Goal: Information Seeking & Learning: Check status

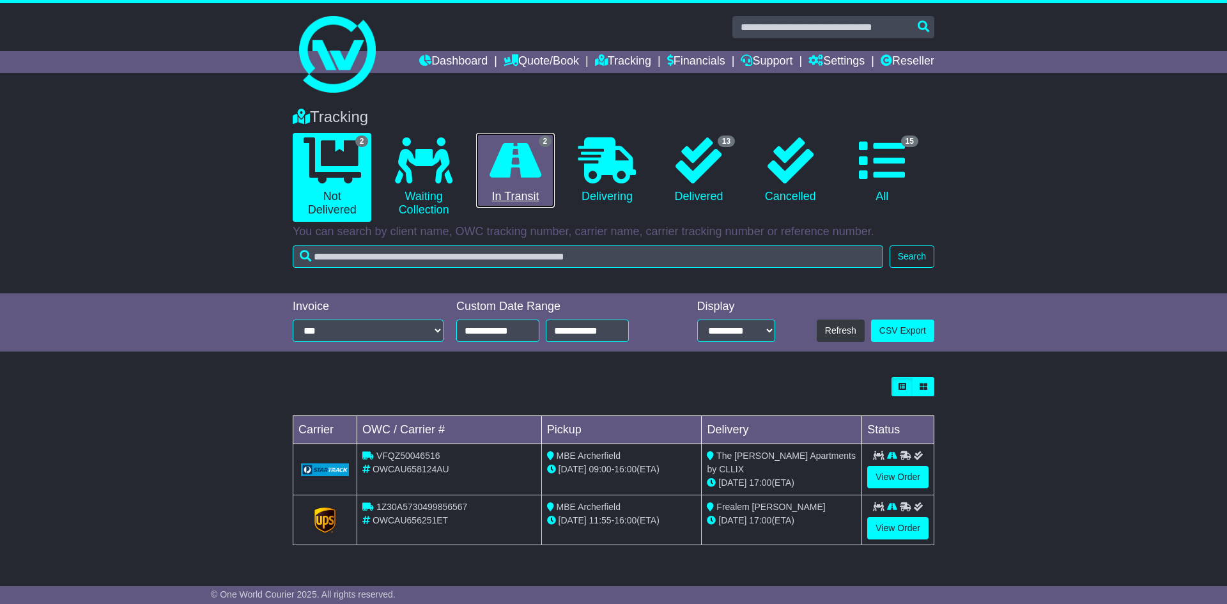
click at [522, 169] on icon at bounding box center [515, 160] width 52 height 46
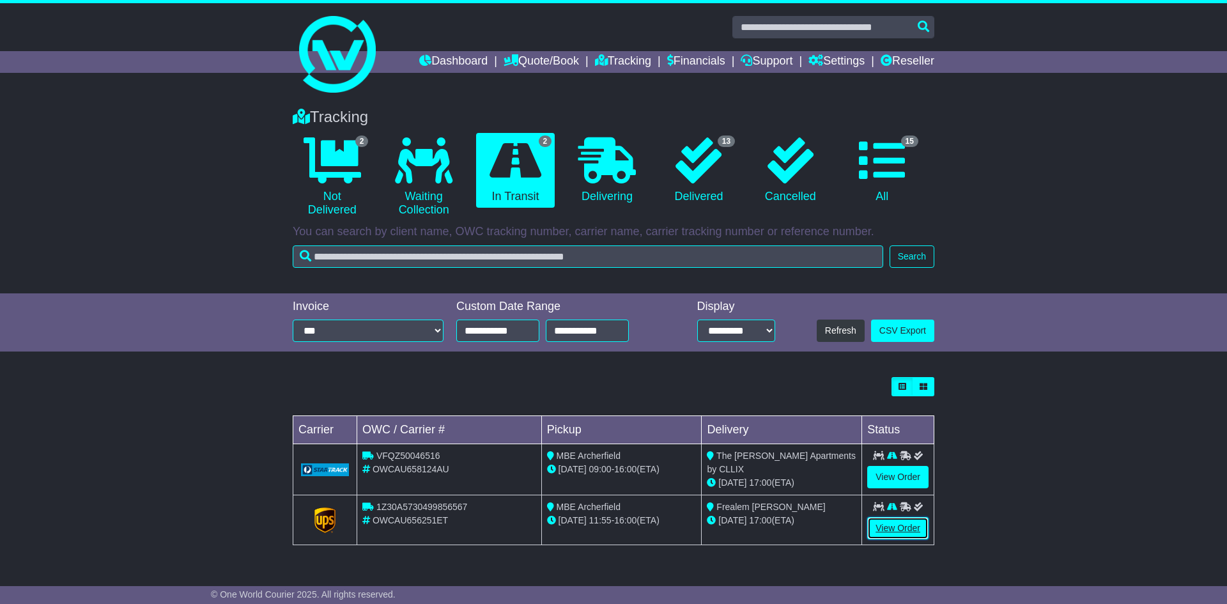
click at [903, 534] on link "View Order" at bounding box center [897, 528] width 61 height 22
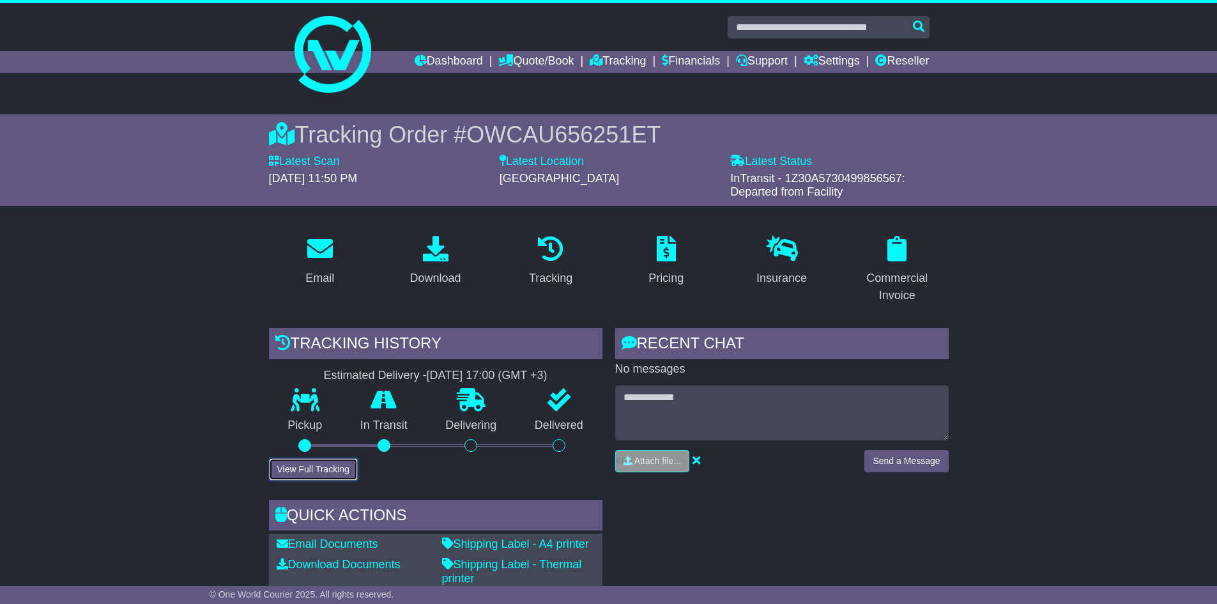
click at [318, 467] on button "View Full Tracking" at bounding box center [313, 469] width 89 height 22
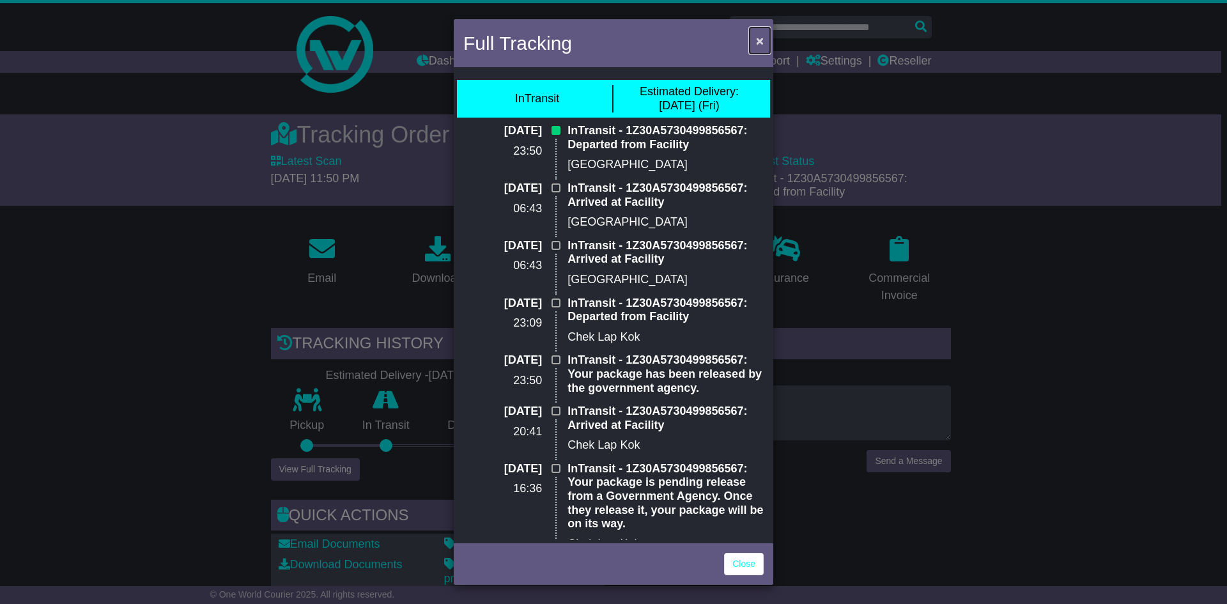
click at [759, 44] on span "×" at bounding box center [760, 40] width 8 height 15
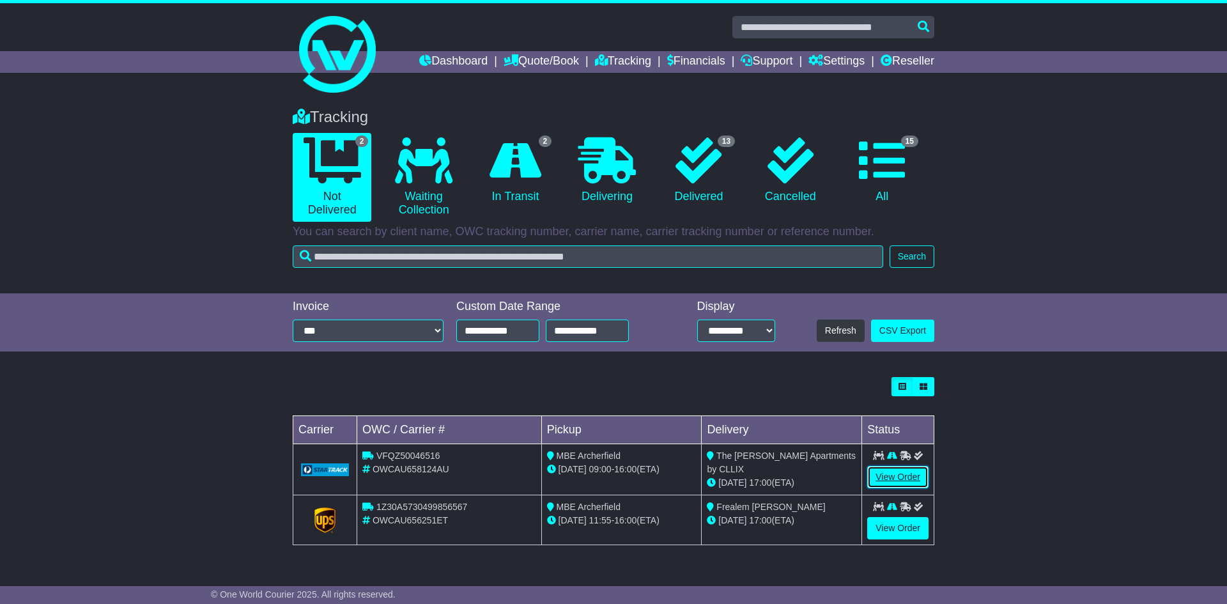
click at [882, 479] on link "View Order" at bounding box center [897, 477] width 61 height 22
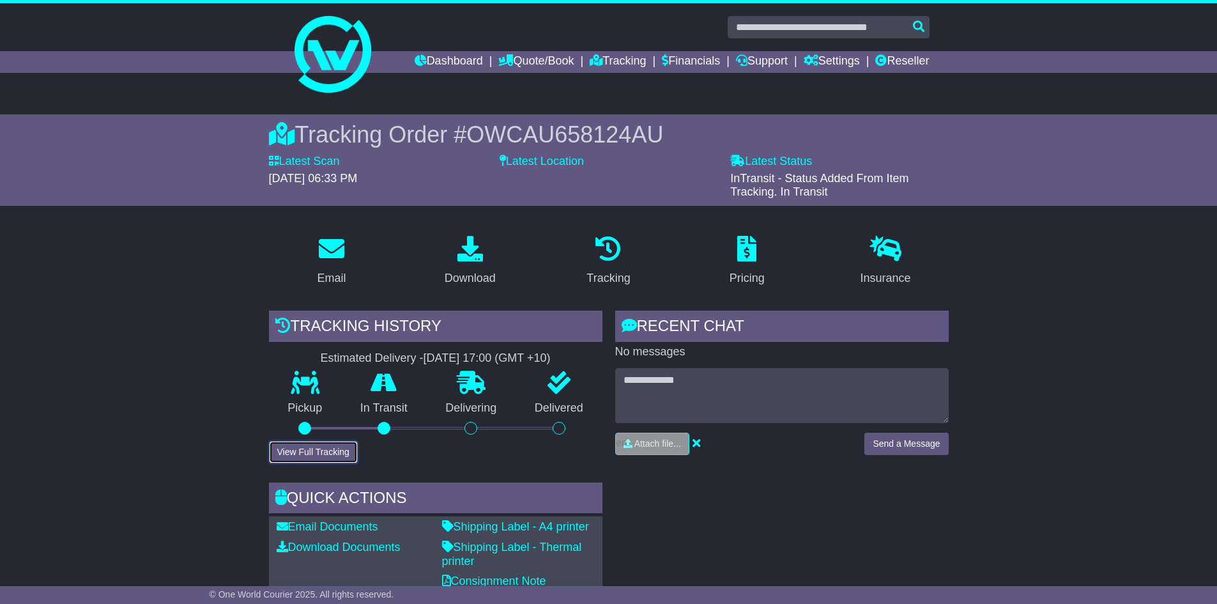
click at [328, 455] on button "View Full Tracking" at bounding box center [313, 452] width 89 height 22
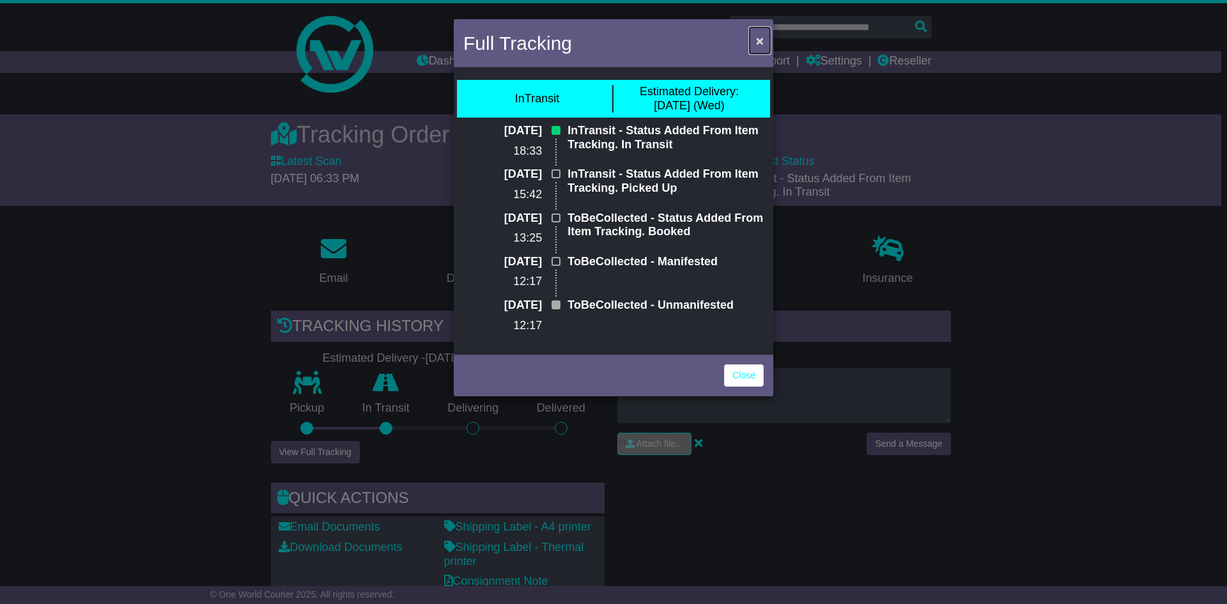
click at [760, 42] on span "×" at bounding box center [760, 40] width 8 height 15
